Goal: Information Seeking & Learning: Check status

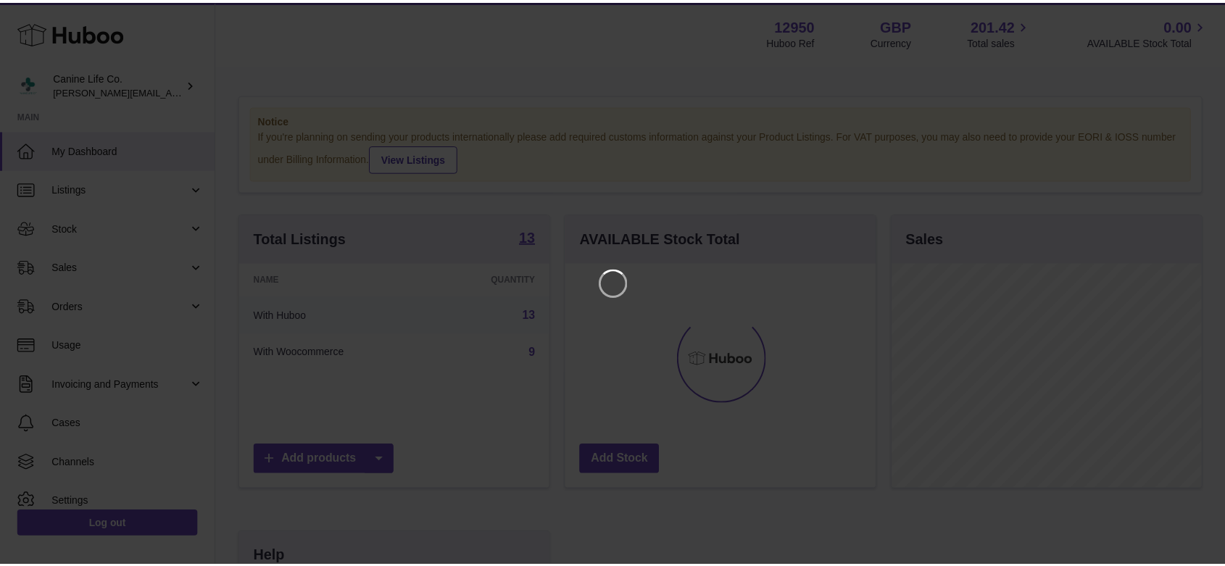
scroll to position [226, 313]
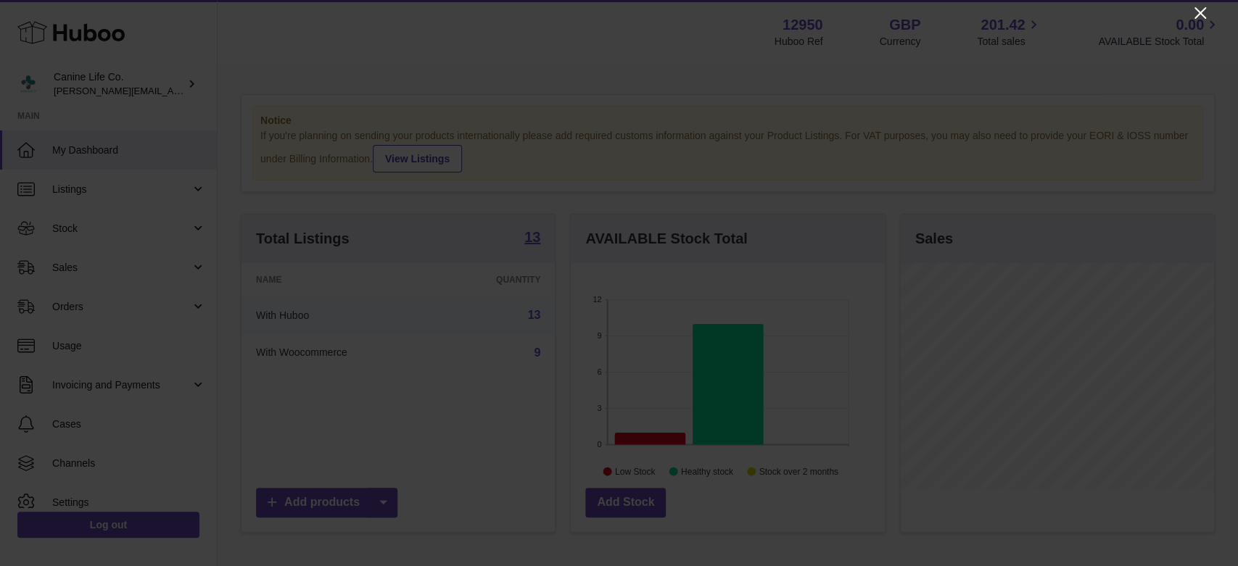
click at [1201, 16] on icon "Close" at bounding box center [1199, 12] width 17 height 17
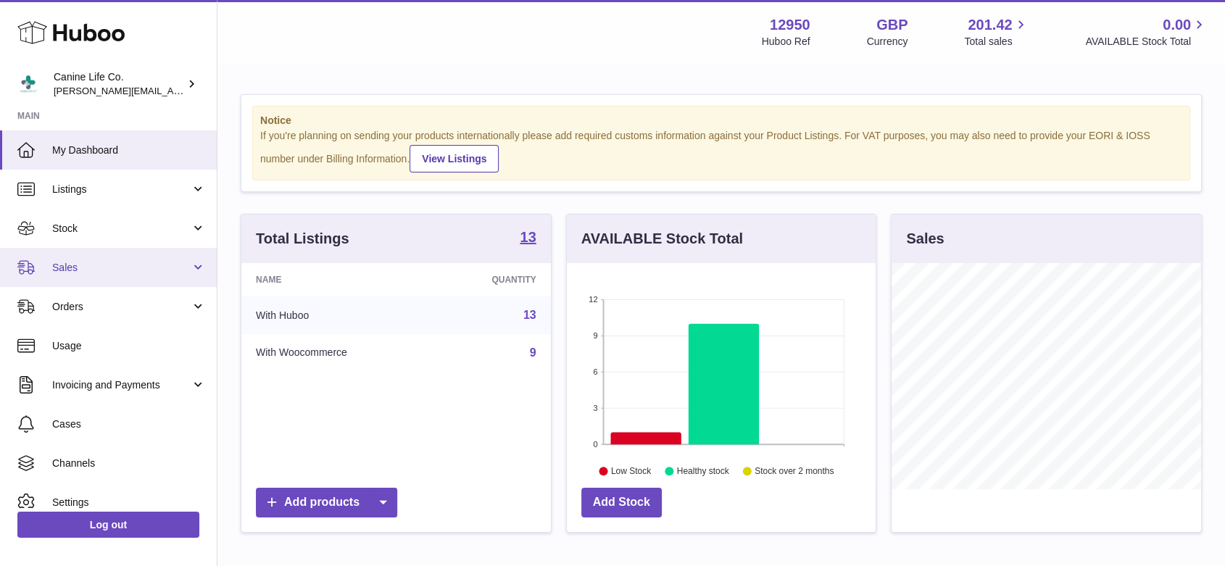
click at [92, 277] on link "Sales" at bounding box center [108, 267] width 217 height 39
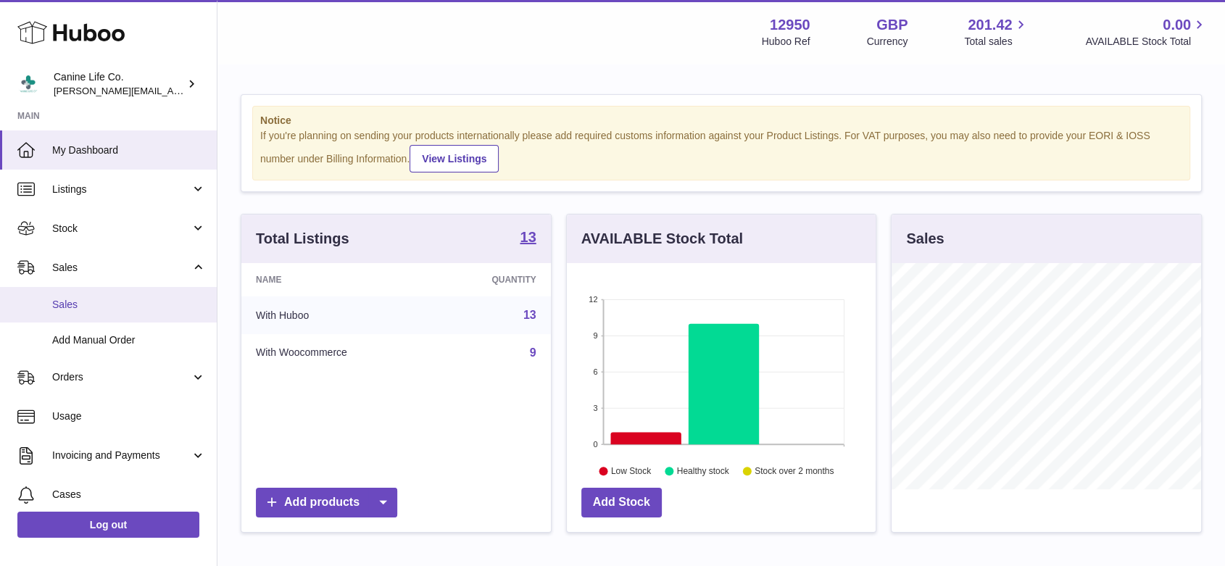
click at [94, 307] on span "Sales" at bounding box center [129, 305] width 154 height 14
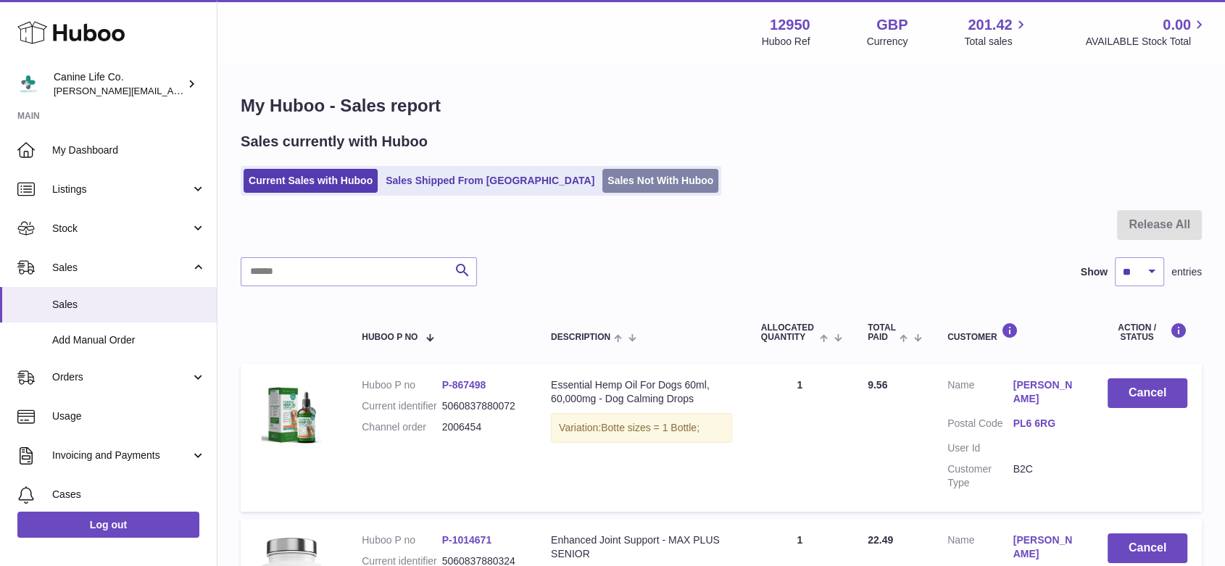
click at [610, 176] on link "Sales Not With Huboo" at bounding box center [661, 181] width 116 height 24
